Goal: Task Accomplishment & Management: Complete application form

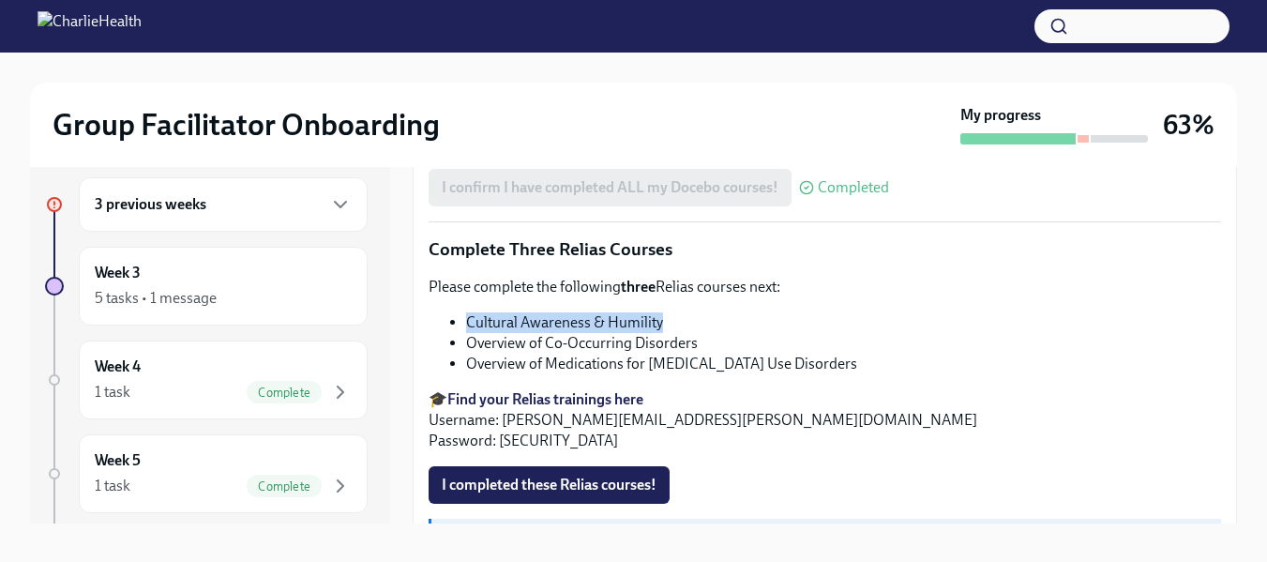
scroll to position [34, 0]
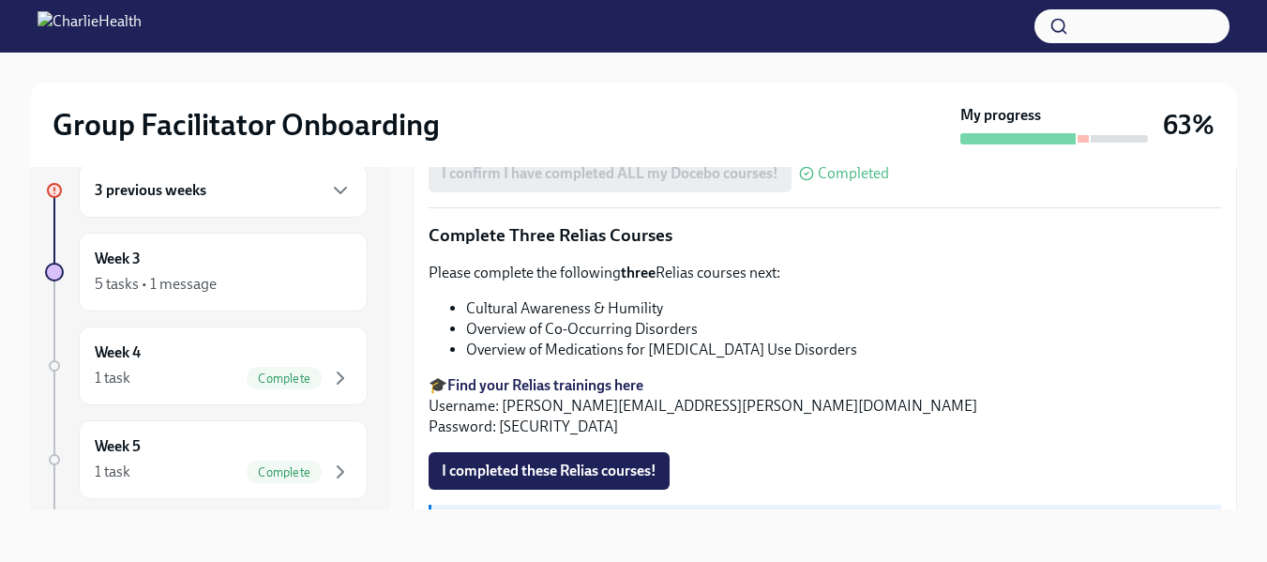
click at [597, 340] on li "Overview of Medications for [MEDICAL_DATA] Use Disorders" at bounding box center [843, 350] width 755 height 21
click at [593, 341] on li "Overview of Medications for [MEDICAL_DATA] Use Disorders" at bounding box center [843, 350] width 755 height 21
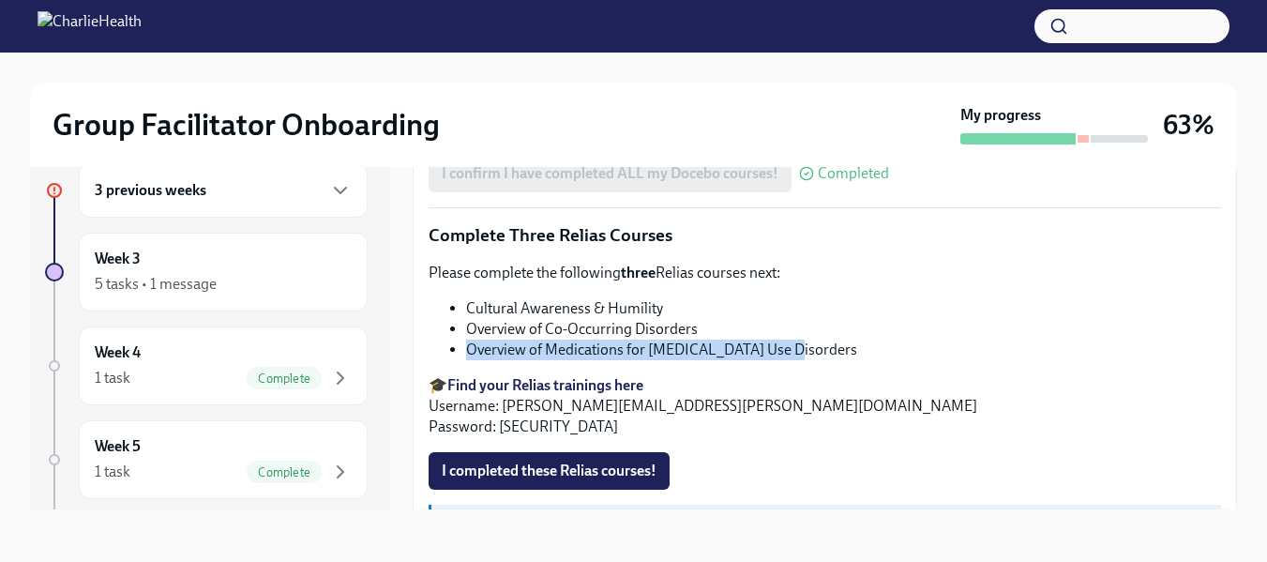
drag, startPoint x: 792, startPoint y: 341, endPoint x: 472, endPoint y: 336, distance: 319.9
click at [472, 340] on li "Overview of Medications for [MEDICAL_DATA] Use Disorders" at bounding box center [843, 350] width 755 height 21
copy li "verview of Medications for [MEDICAL_DATA] Use Disorders"
click at [456, 465] on span "I completed these Relias courses!" at bounding box center [549, 470] width 215 height 19
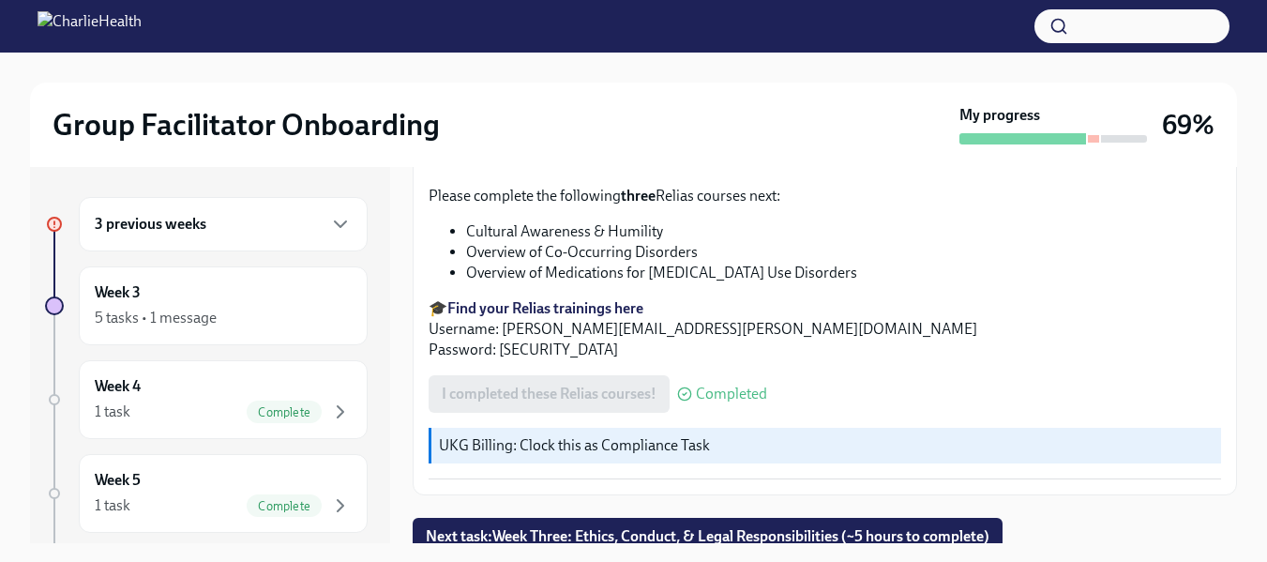
scroll to position [1649, 0]
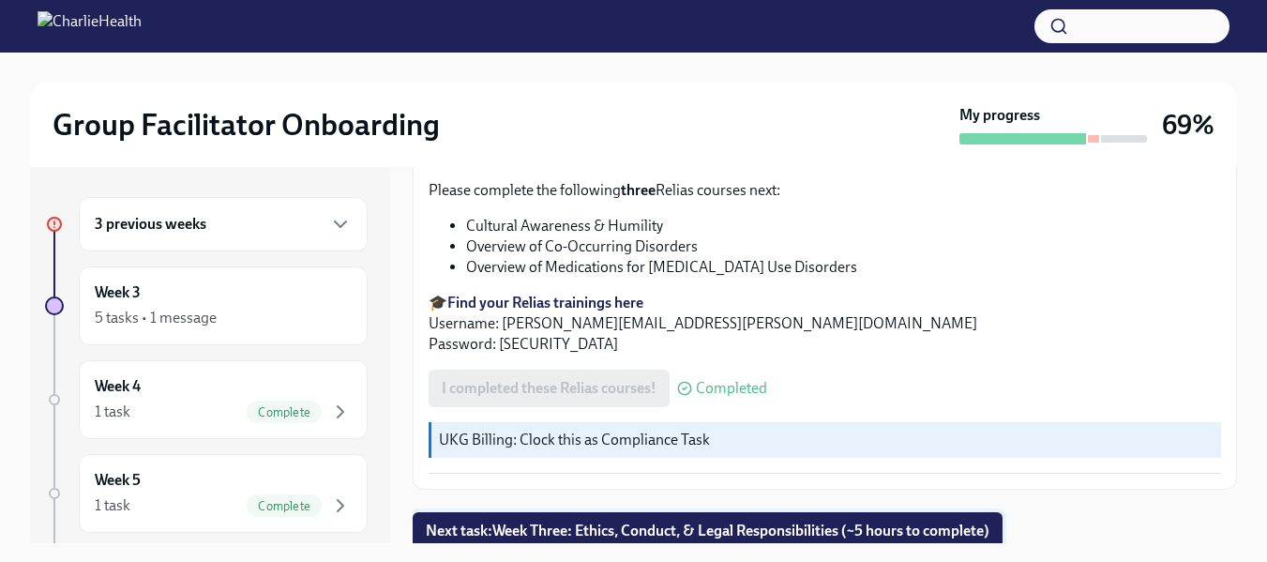
click at [820, 521] on span "Next task : Week Three: Ethics, Conduct, & Legal Responsibilities (~5 hours to …" at bounding box center [708, 530] width 564 height 19
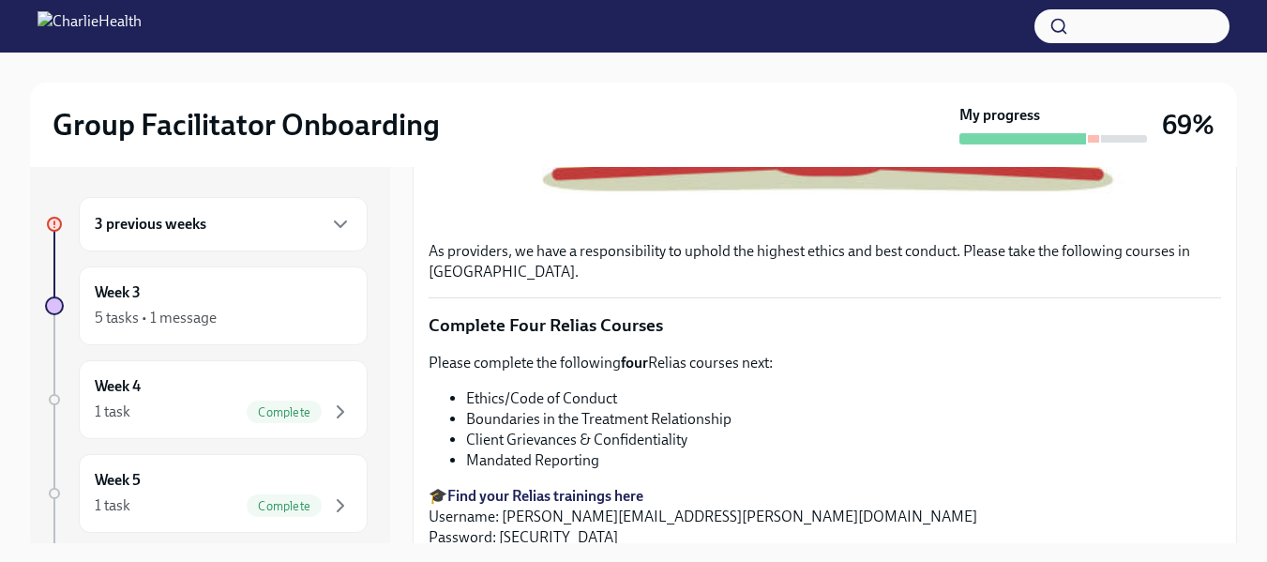
scroll to position [806, 0]
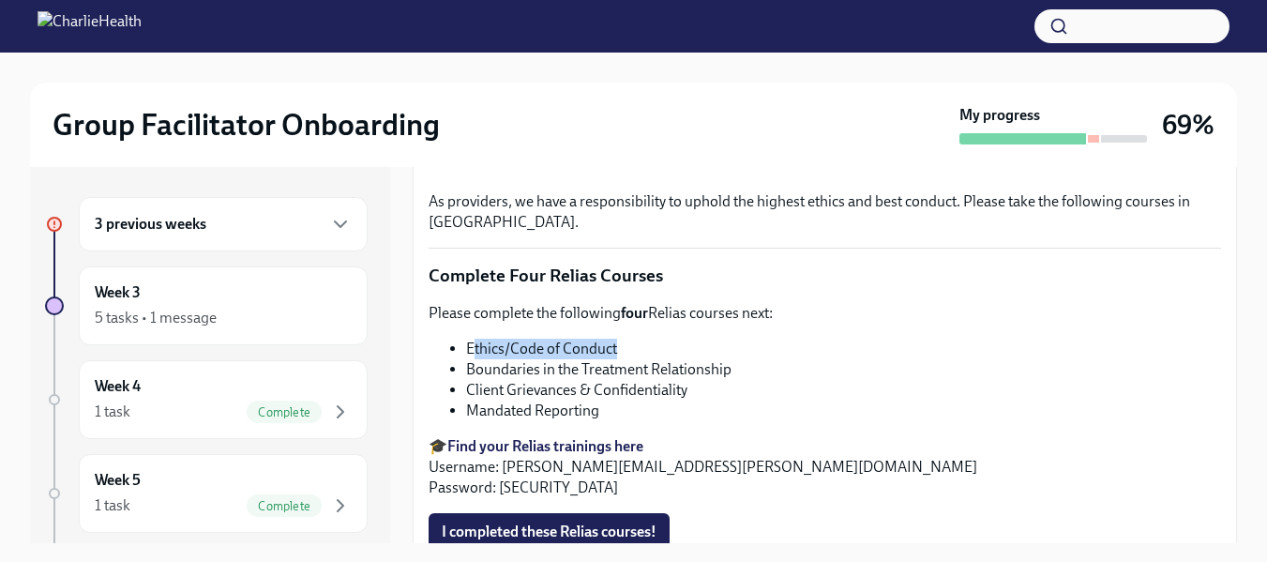
drag, startPoint x: 631, startPoint y: 362, endPoint x: 471, endPoint y: 360, distance: 160.4
click at [471, 359] on li "Ethics/Code of Conduct" at bounding box center [843, 349] width 755 height 21
copy li "thics/Code of Conduct"
click at [1098, 23] on button "button" at bounding box center [1131, 26] width 195 height 34
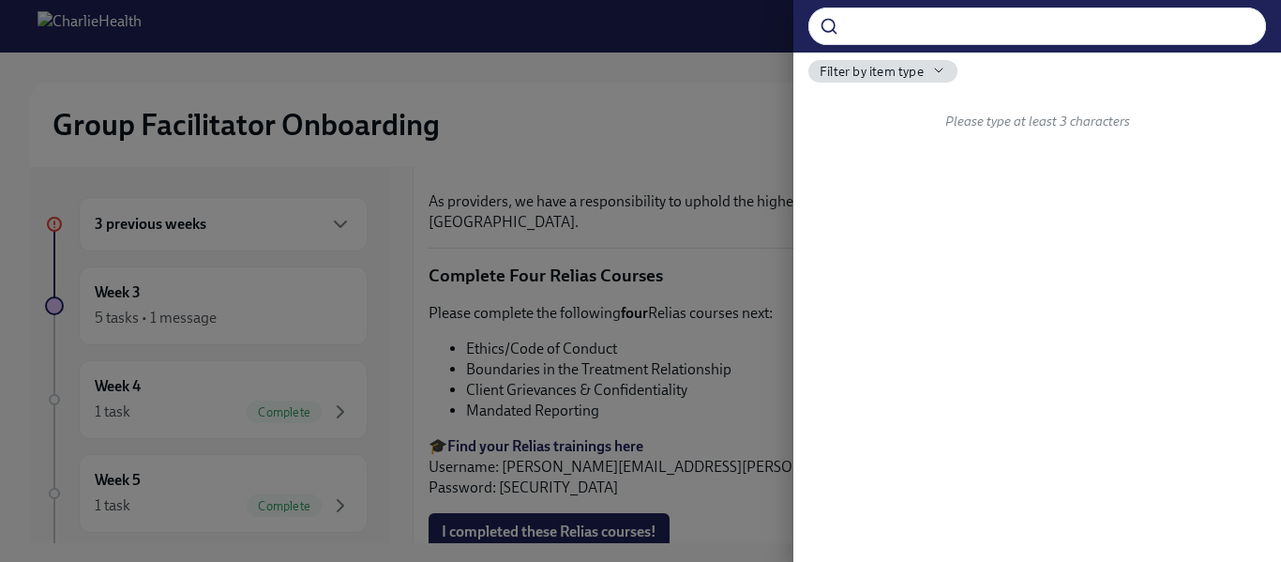
click at [662, 80] on div at bounding box center [640, 281] width 1281 height 562
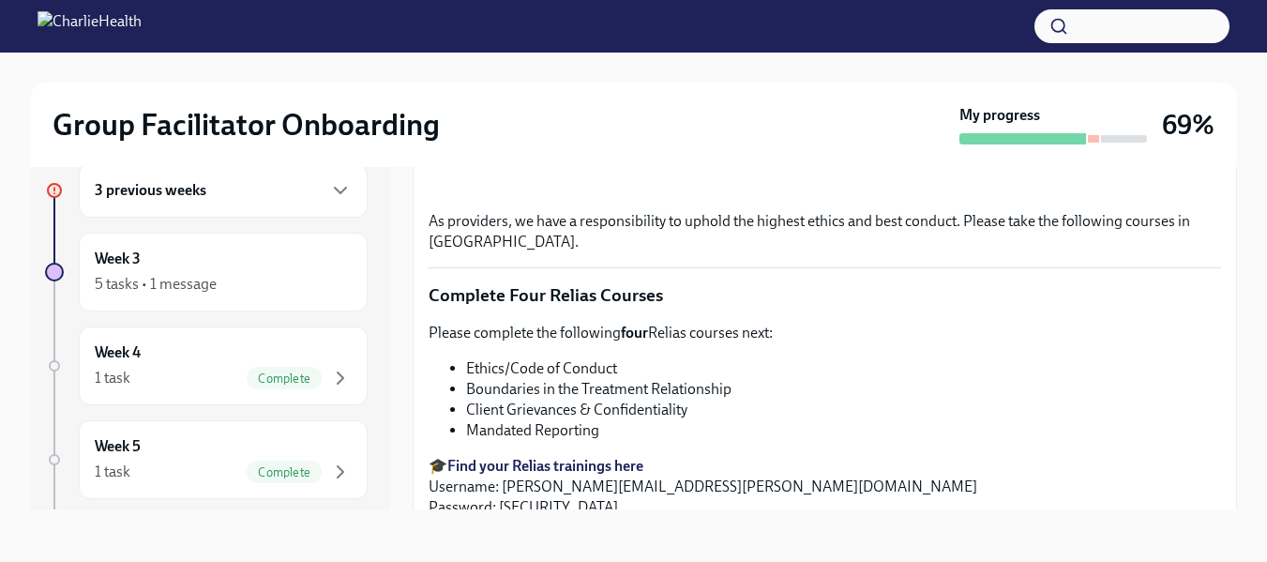
scroll to position [756, 0]
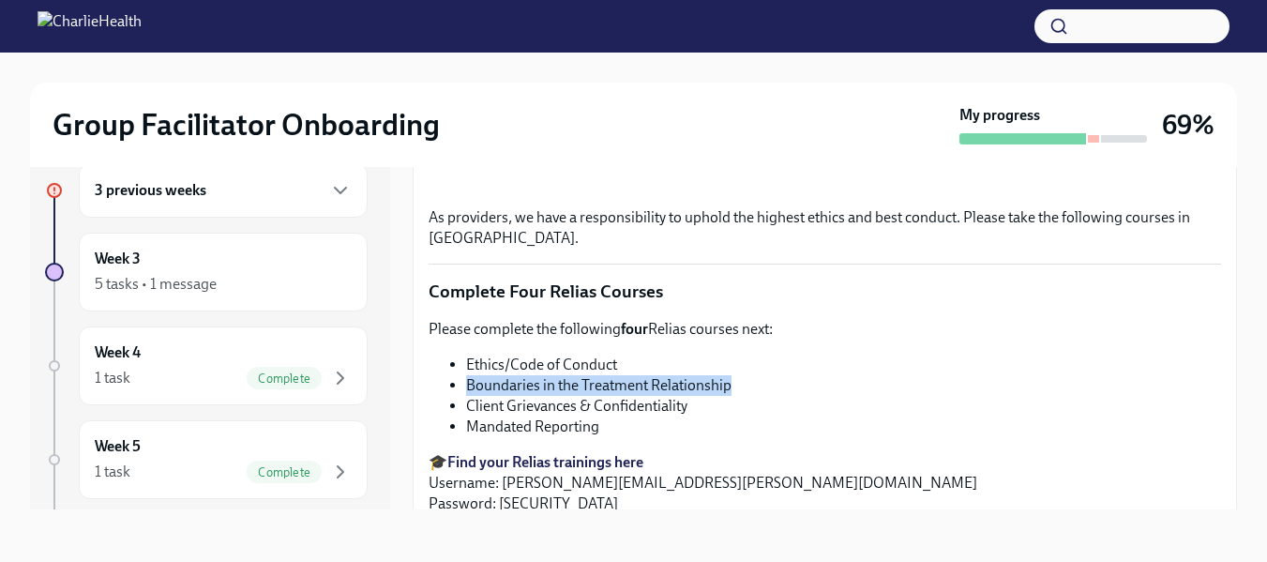
drag, startPoint x: 736, startPoint y: 406, endPoint x: 470, endPoint y: 407, distance: 266.3
click at [470, 396] on li "Boundaries in the Treatment Relationship" at bounding box center [843, 385] width 755 height 21
copy li "Boundaries in the Treatment Relationship"
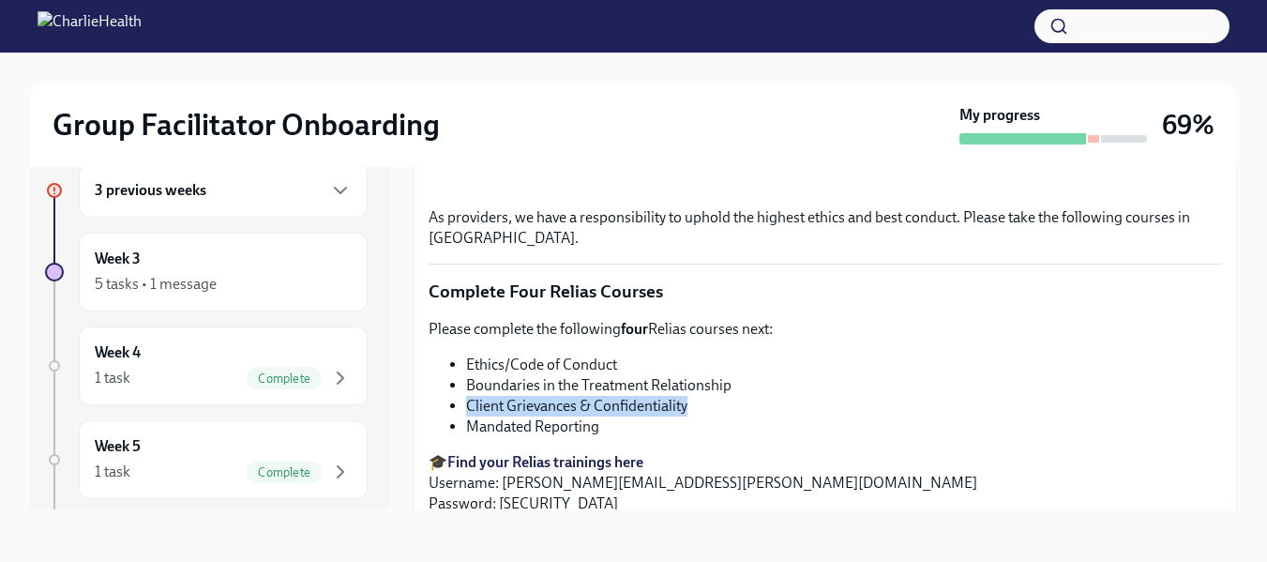
drag, startPoint x: 700, startPoint y: 428, endPoint x: 464, endPoint y: 426, distance: 235.4
click at [464, 426] on ul "Ethics/Code of Conduct Boundaries in the Treatment Relationship Client Grievanc…" at bounding box center [825, 396] width 792 height 83
copy li "Client Grievances & Confidentiality"
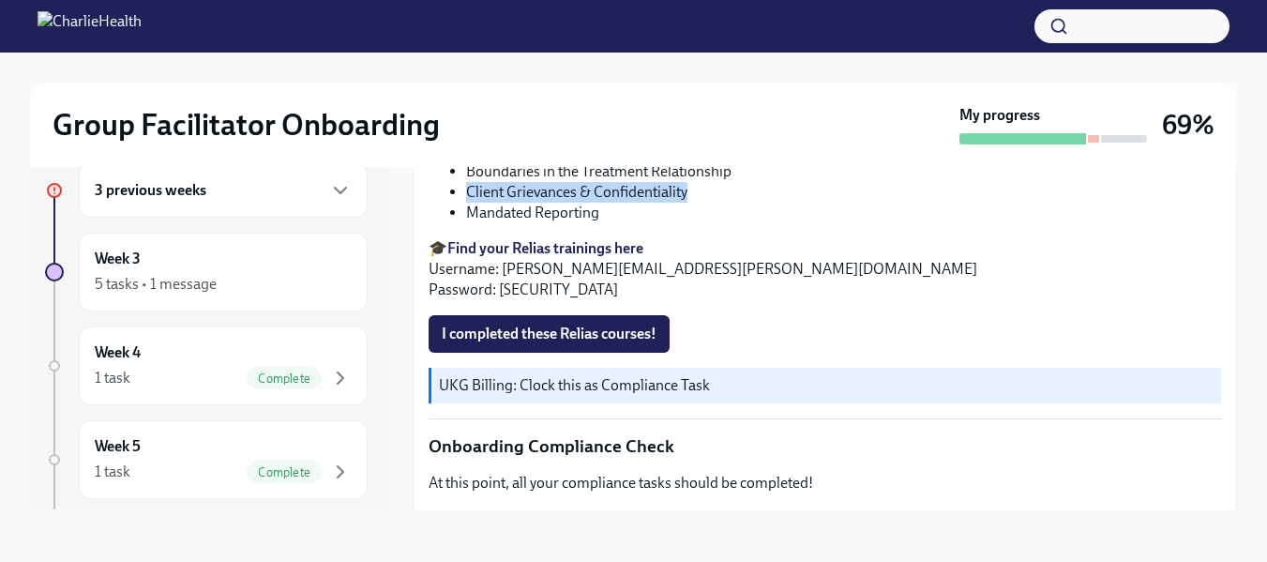
scroll to position [988, 0]
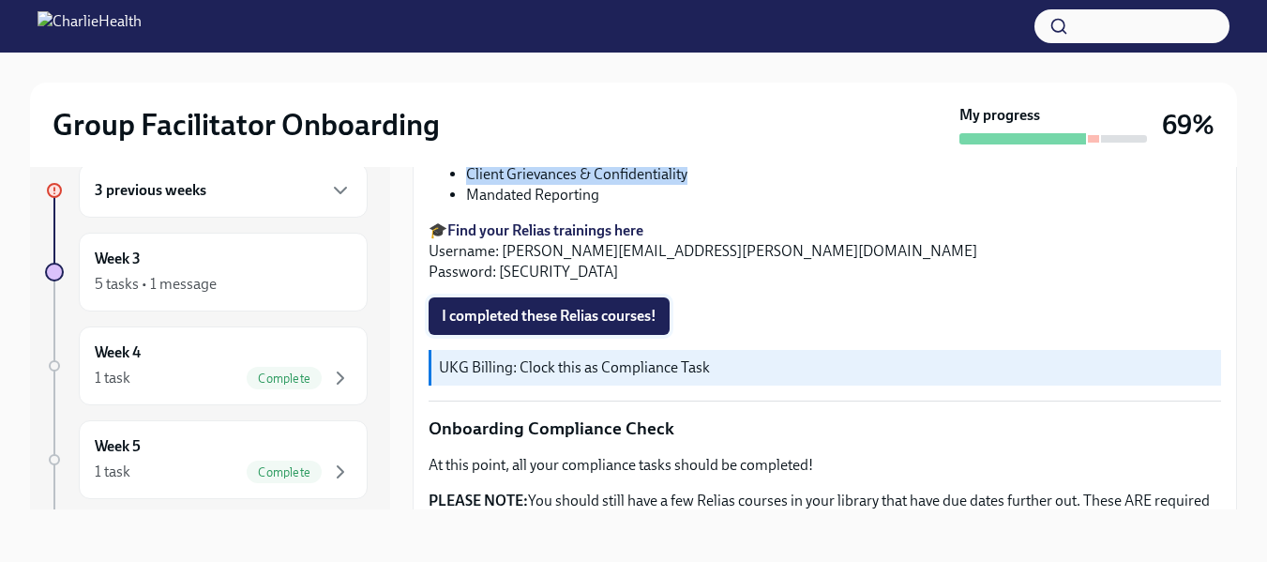
click at [562, 335] on button "I completed these Relias courses!" at bounding box center [549, 316] width 241 height 38
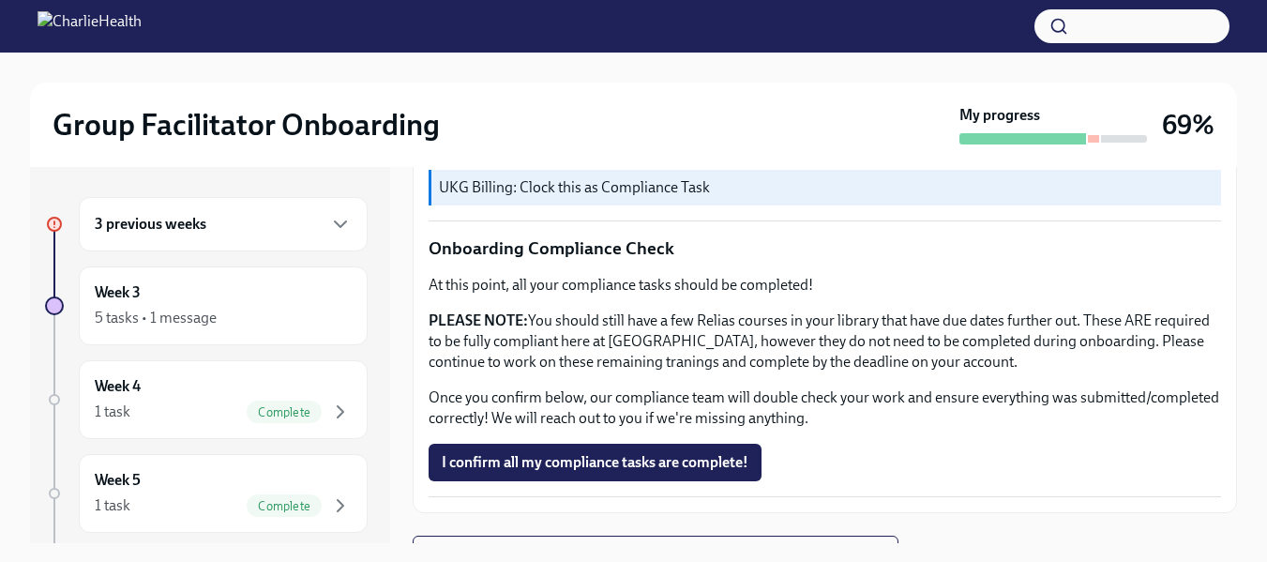
scroll to position [1219, 0]
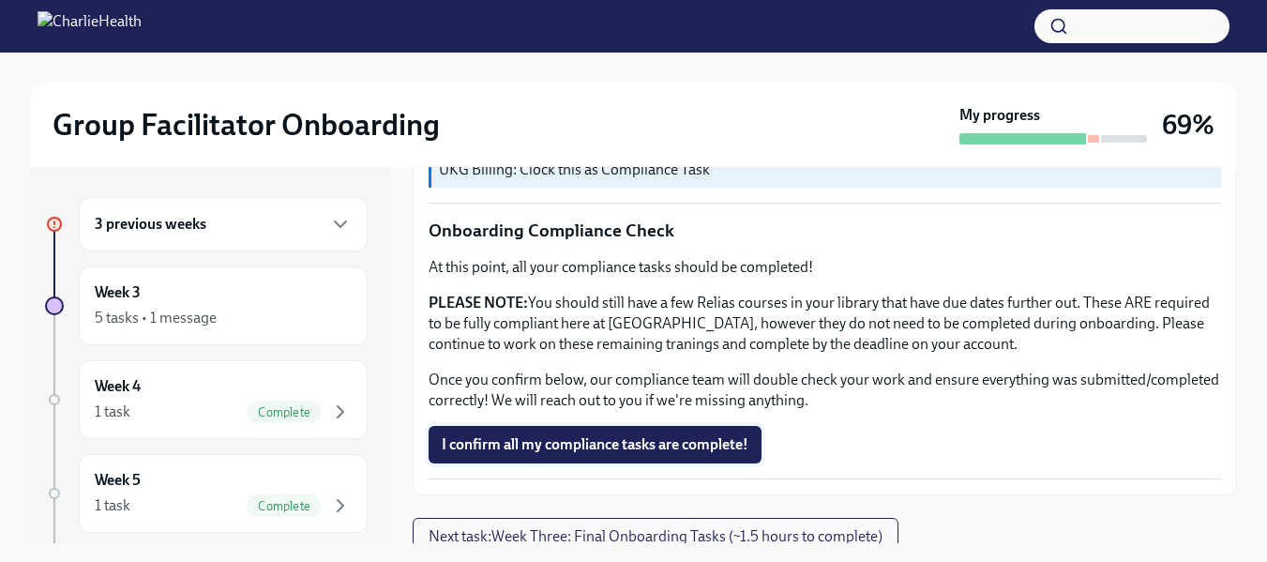
click at [664, 454] on span "I confirm all my compliance tasks are complete!" at bounding box center [595, 444] width 307 height 19
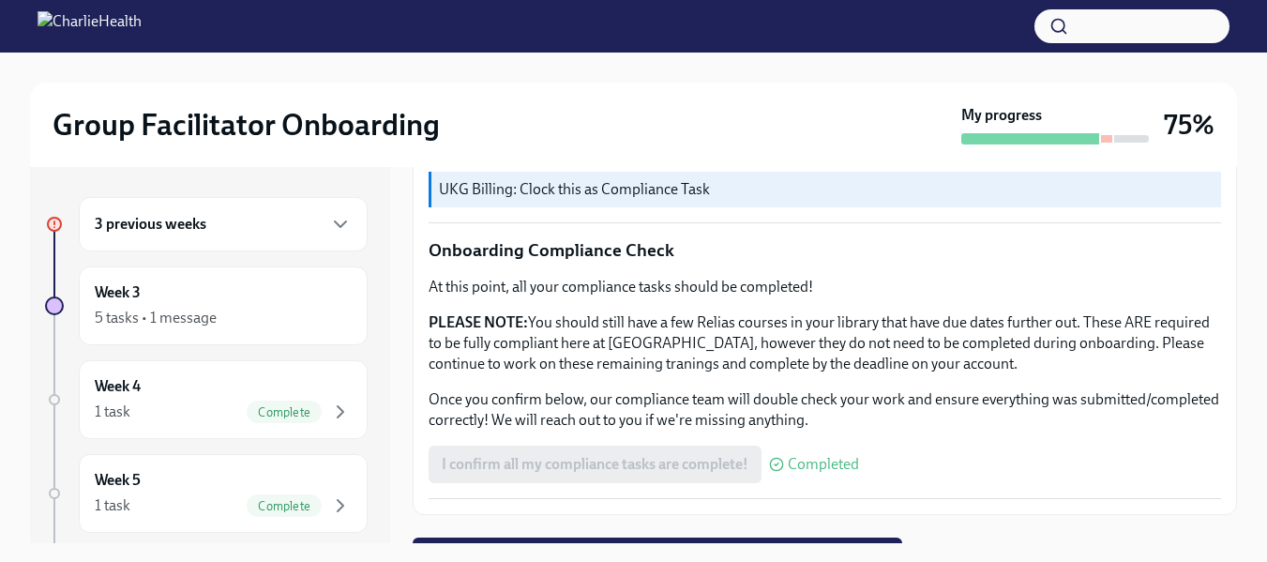
scroll to position [1250, 0]
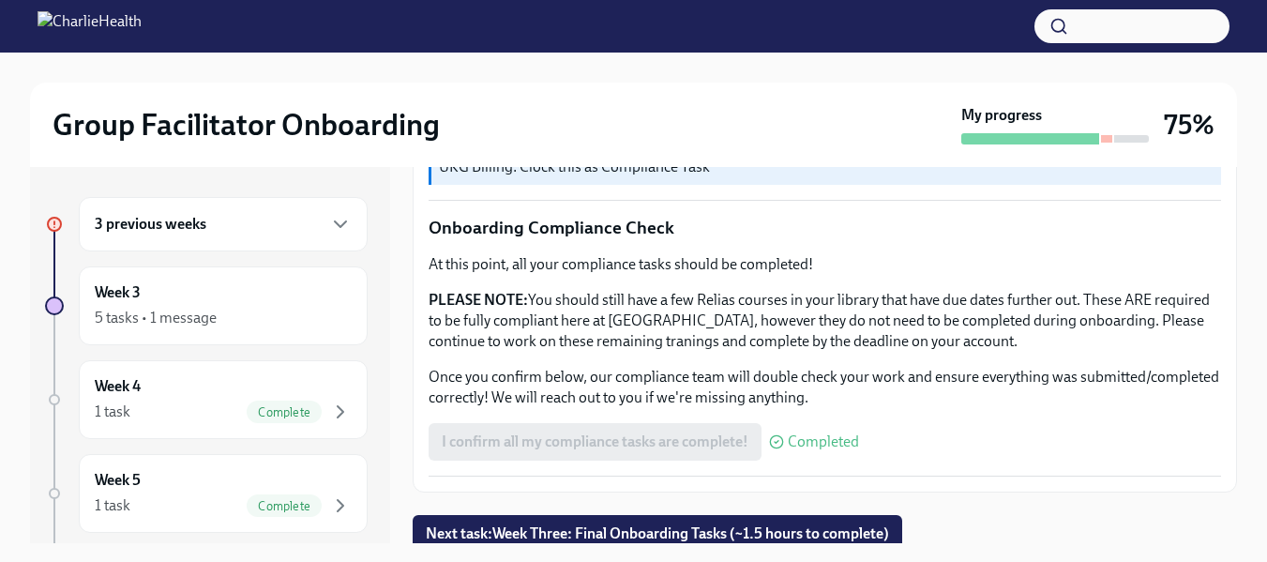
click at [773, 524] on span "Next task : Week Three: Final Onboarding Tasks (~1.5 hours to complete)" at bounding box center [657, 533] width 463 height 19
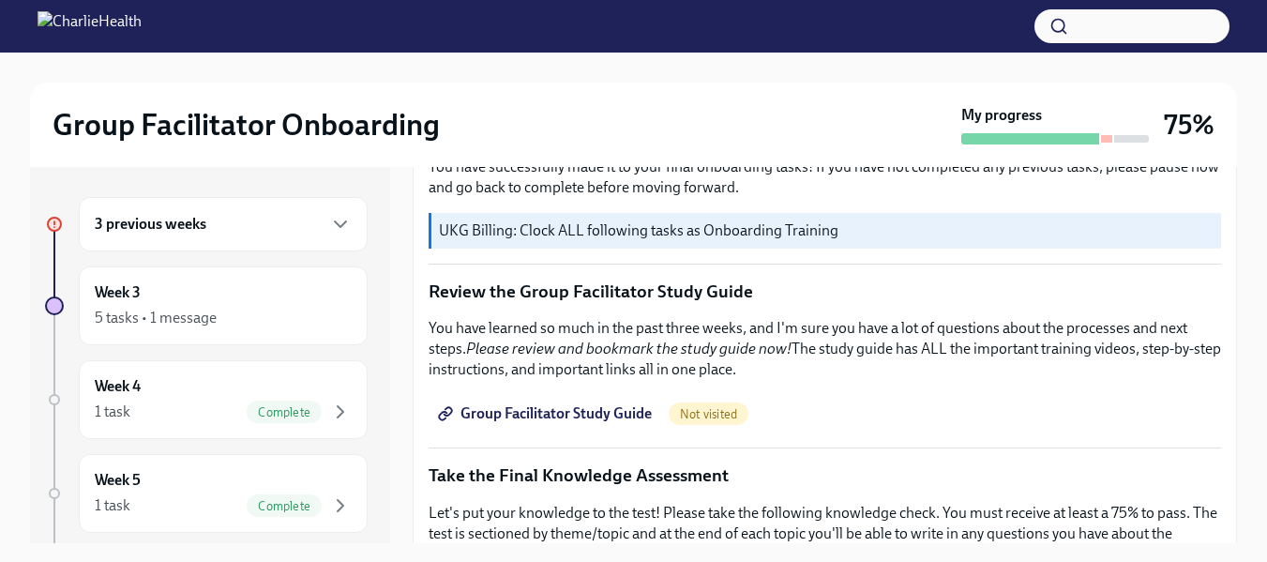
scroll to position [836, 0]
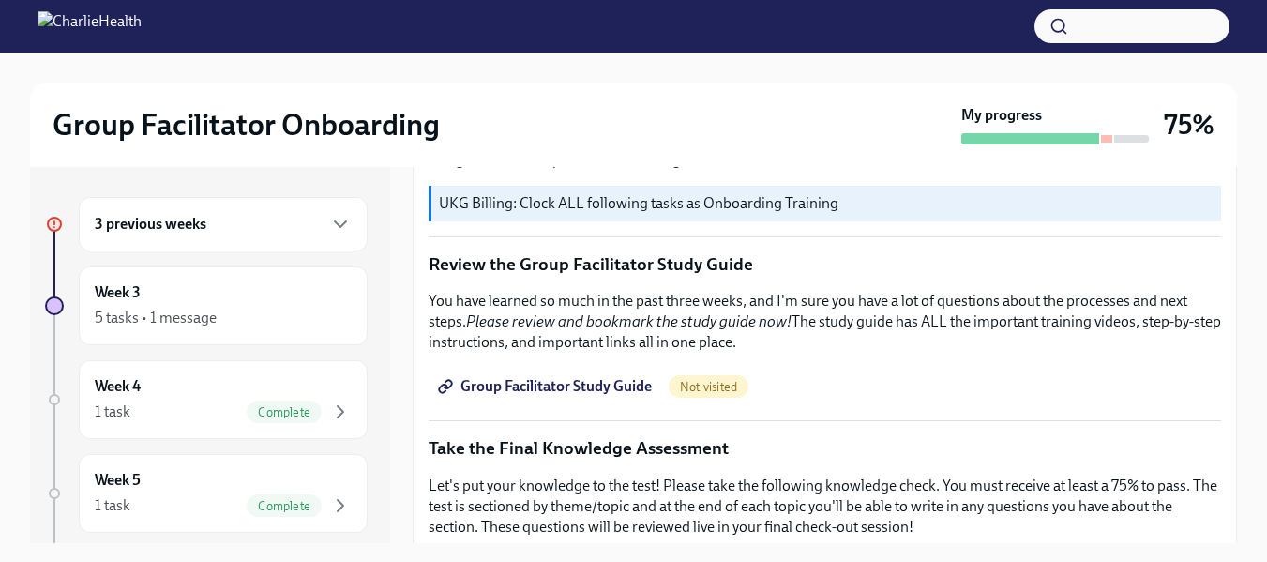
click at [700, 380] on span "Not visited" at bounding box center [709, 387] width 80 height 14
click at [580, 377] on span "Group Facilitator Study Guide" at bounding box center [547, 386] width 210 height 19
